Goal: Transaction & Acquisition: Purchase product/service

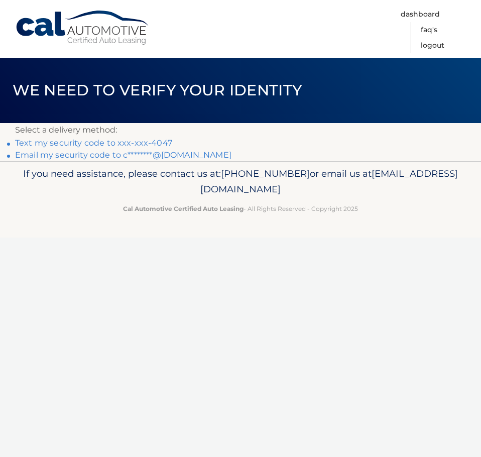
click at [86, 145] on link "Text my security code to xxx-xxx-4047" at bounding box center [93, 143] width 157 height 10
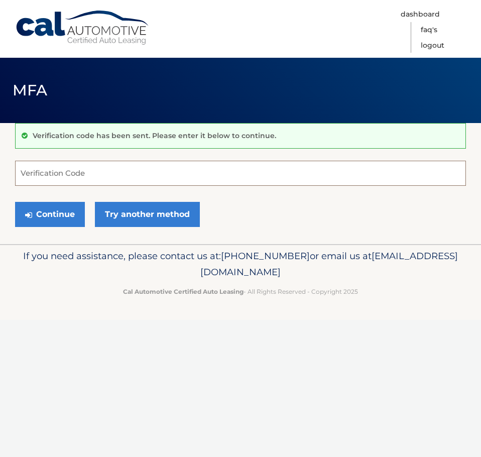
click at [99, 178] on input "Verification Code" at bounding box center [240, 173] width 451 height 25
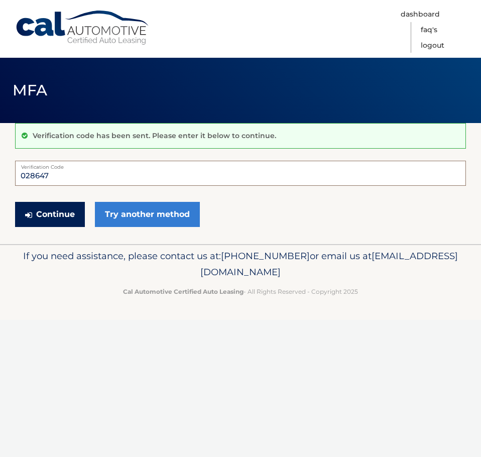
type input "028647"
click at [48, 217] on button "Continue" at bounding box center [50, 214] width 70 height 25
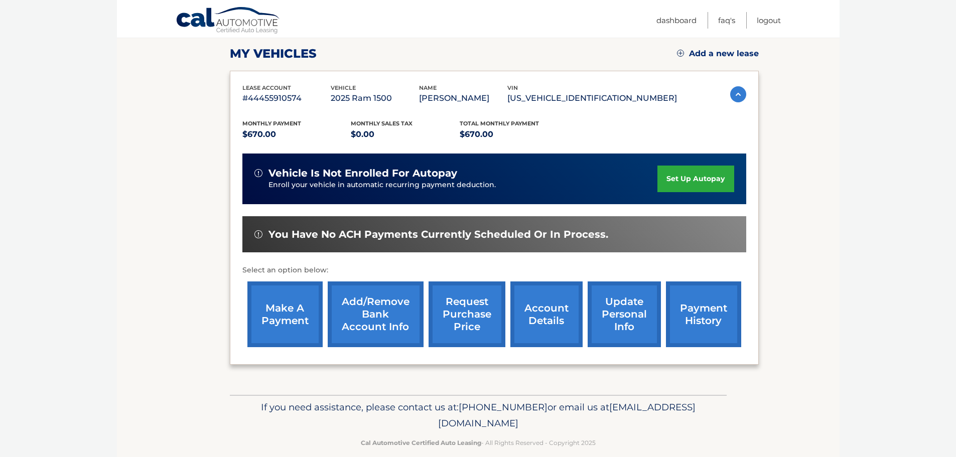
scroll to position [151, 0]
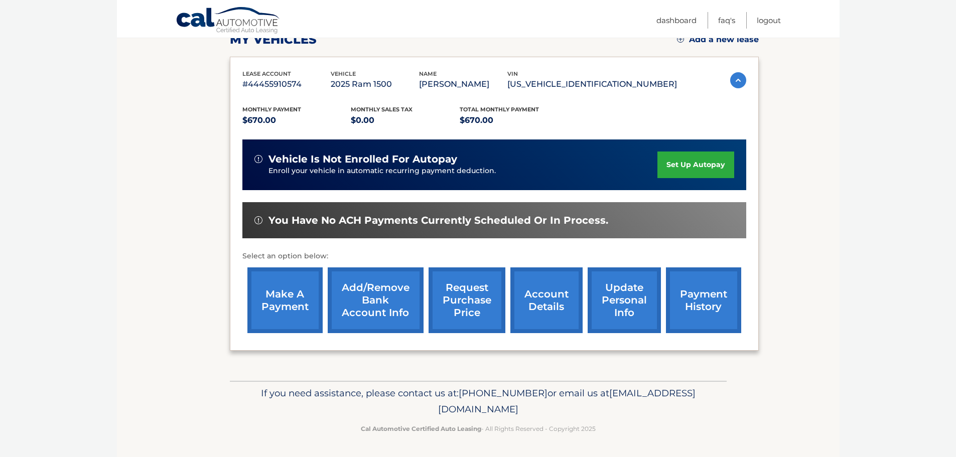
click at [294, 289] on link "make a payment" at bounding box center [284, 300] width 75 height 66
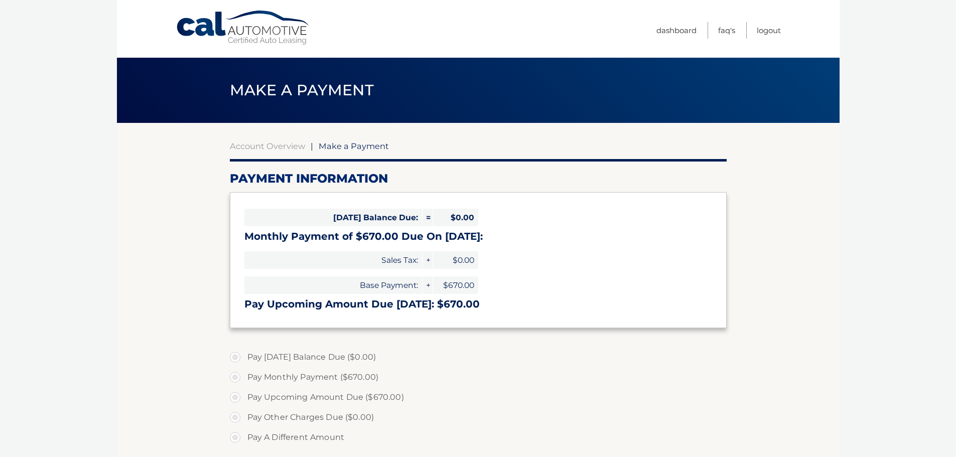
select select "MGY1MzExNzgtYzM4Ni00MTViLWJkNmQtOWZjM2M4MzIwZDUz"
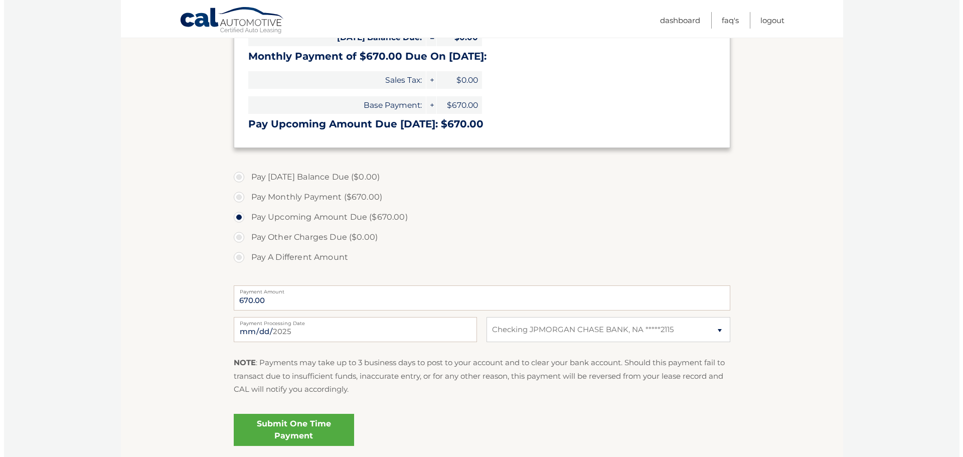
scroll to position [184, 0]
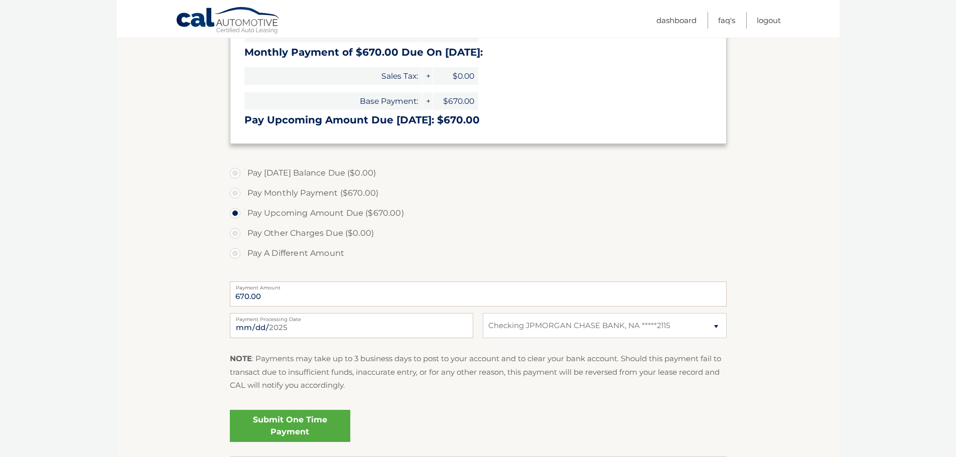
click at [308, 425] on link "Submit One Time Payment" at bounding box center [290, 426] width 120 height 32
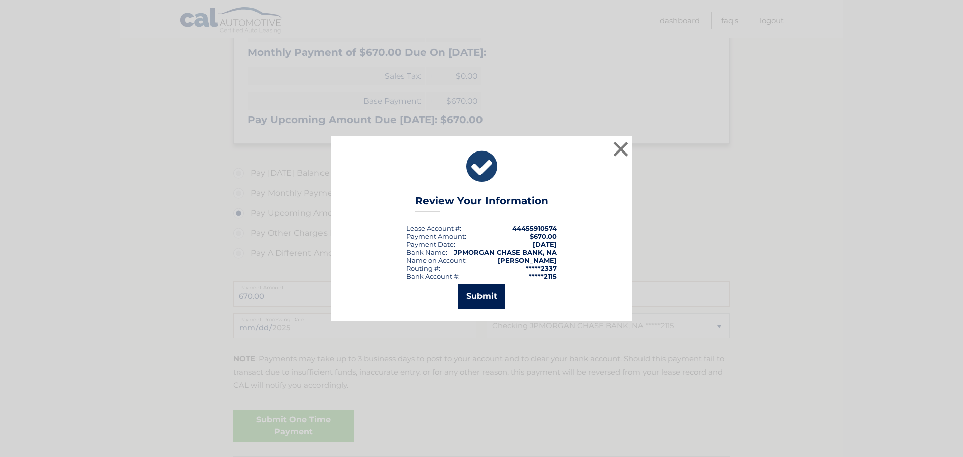
click at [487, 303] on button "Submit" at bounding box center [482, 296] width 47 height 24
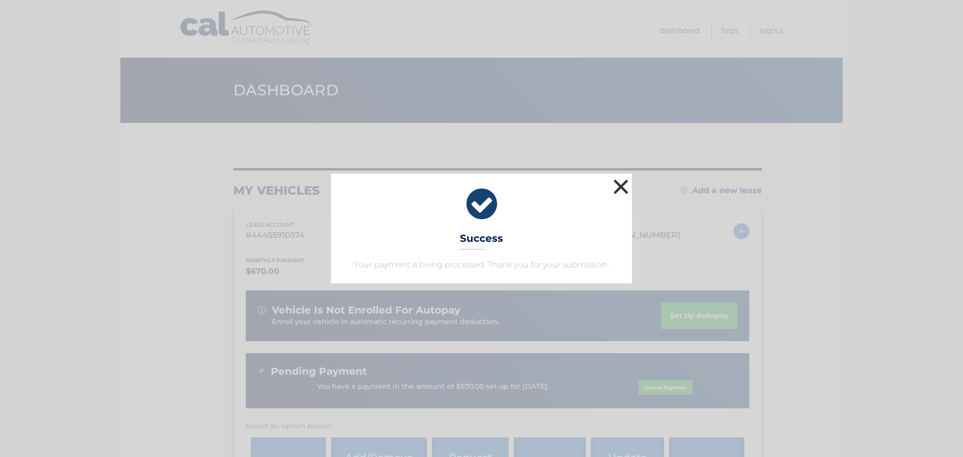
click at [621, 195] on button "×" at bounding box center [621, 187] width 20 height 20
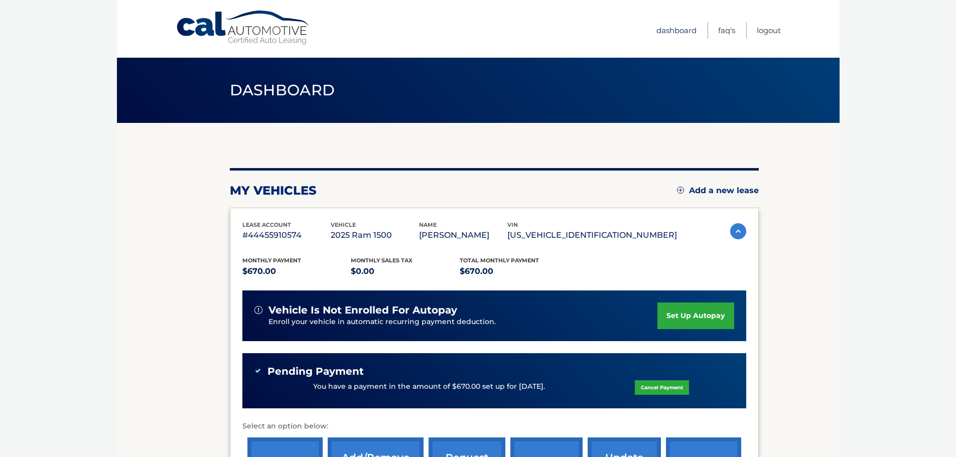
click at [667, 29] on link "Dashboard" at bounding box center [676, 30] width 40 height 17
click at [771, 27] on link "Logout" at bounding box center [769, 30] width 24 height 17
